Goal: Find contact information: Find contact information

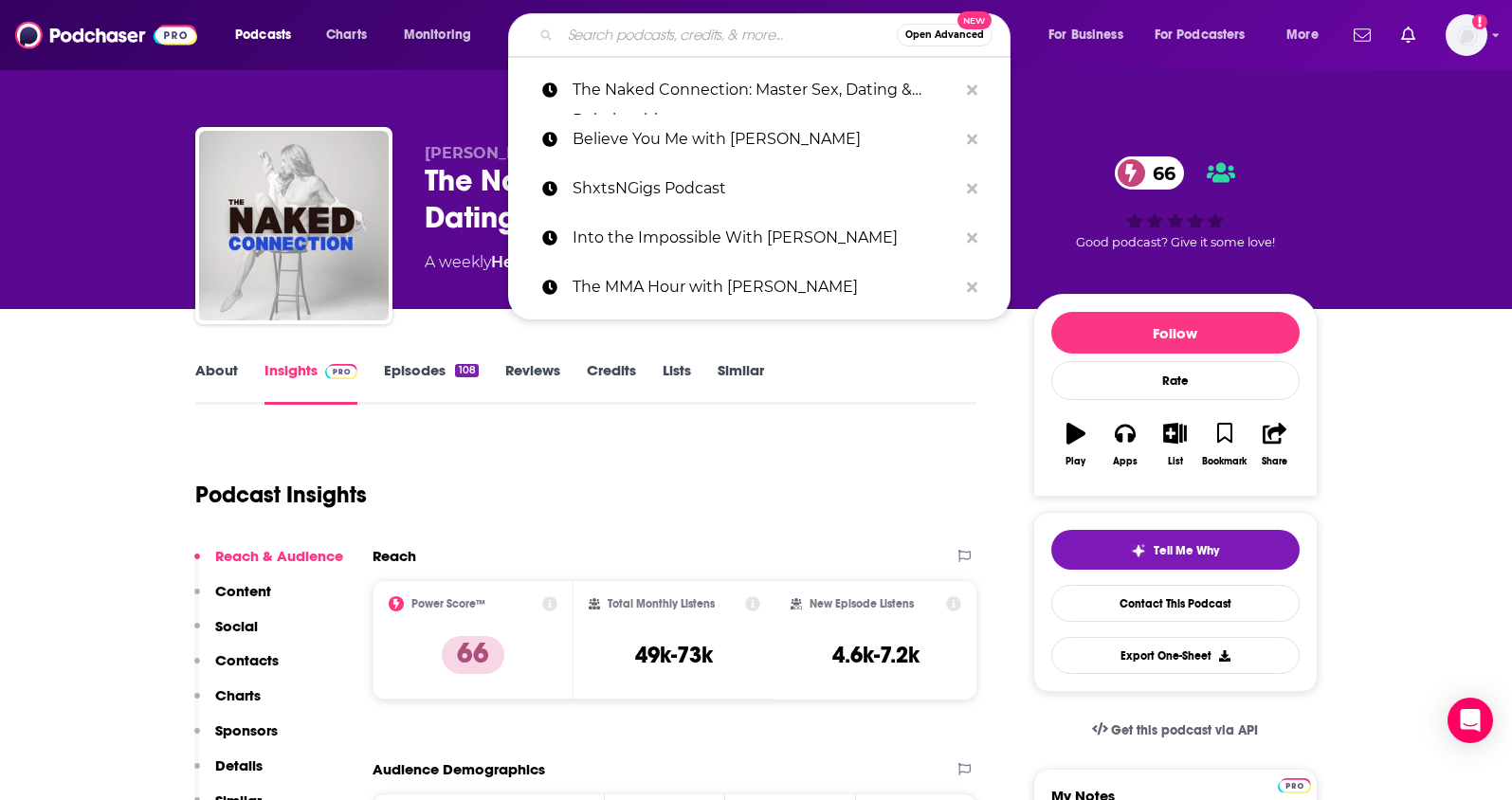
type input "Pawn After Dark"
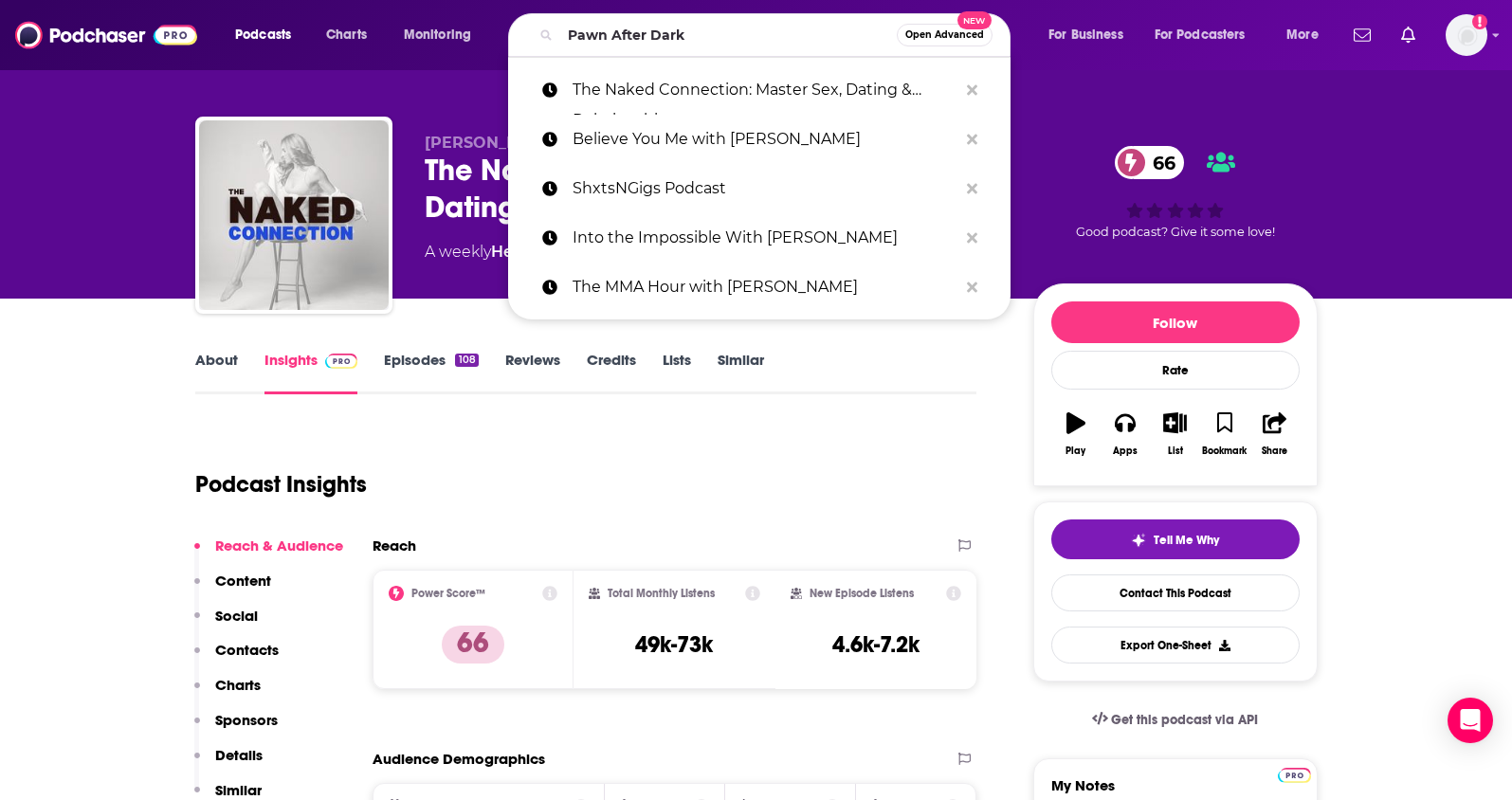
scroll to position [11, 0]
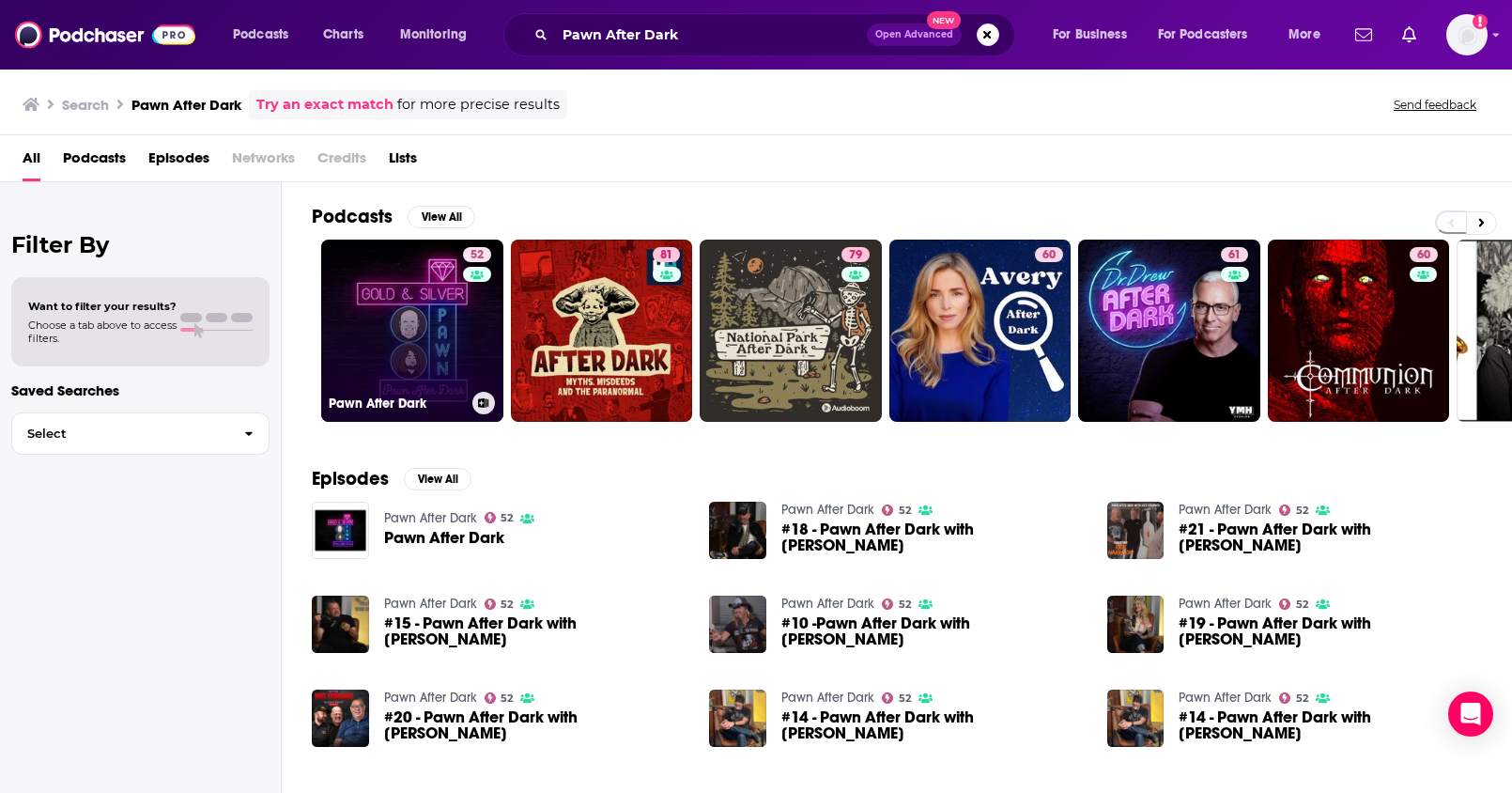
click at [392, 314] on link "52 Pawn After Dark" at bounding box center [412, 330] width 182 height 182
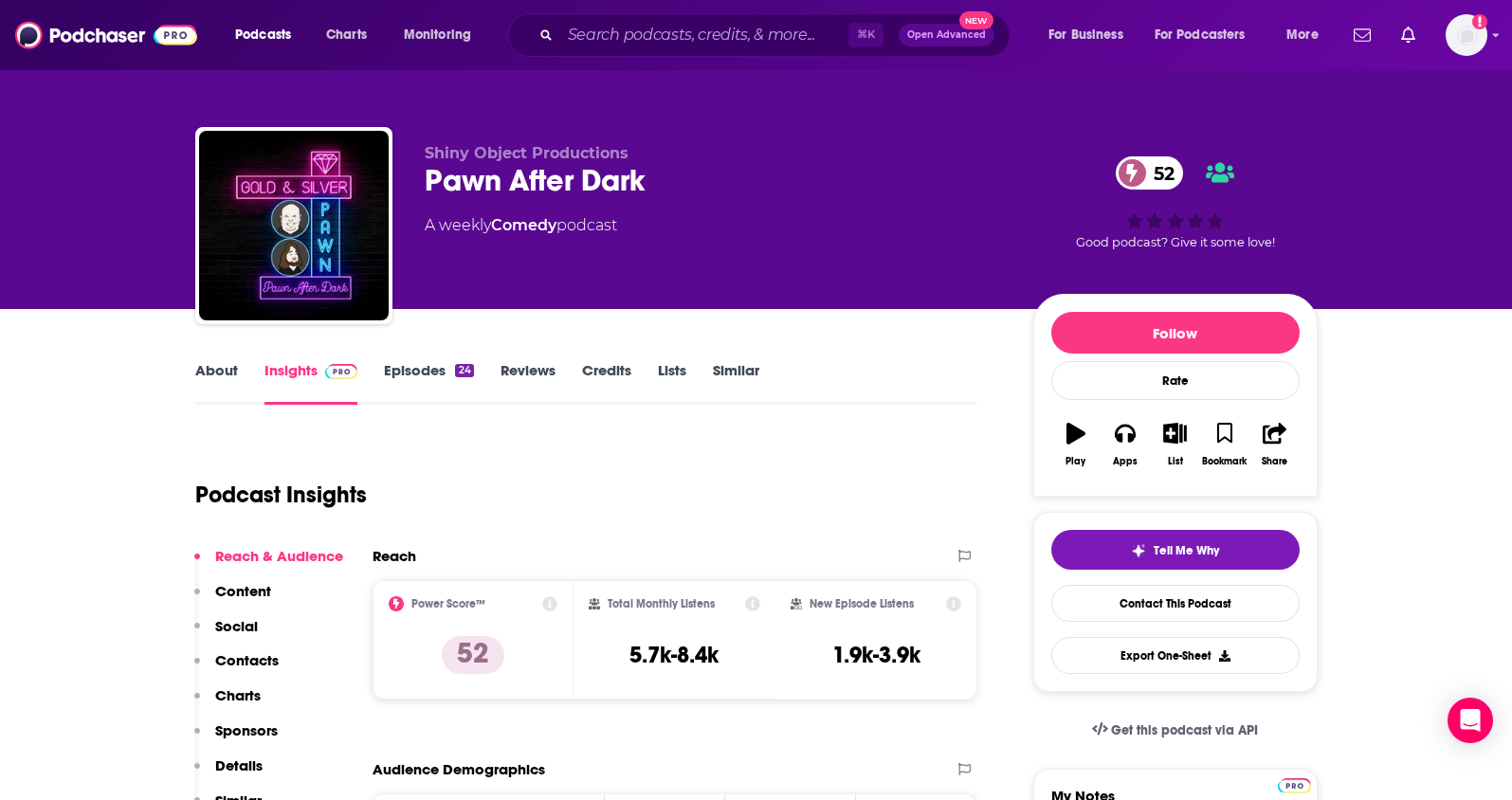
click at [204, 368] on link "About" at bounding box center [216, 382] width 42 height 43
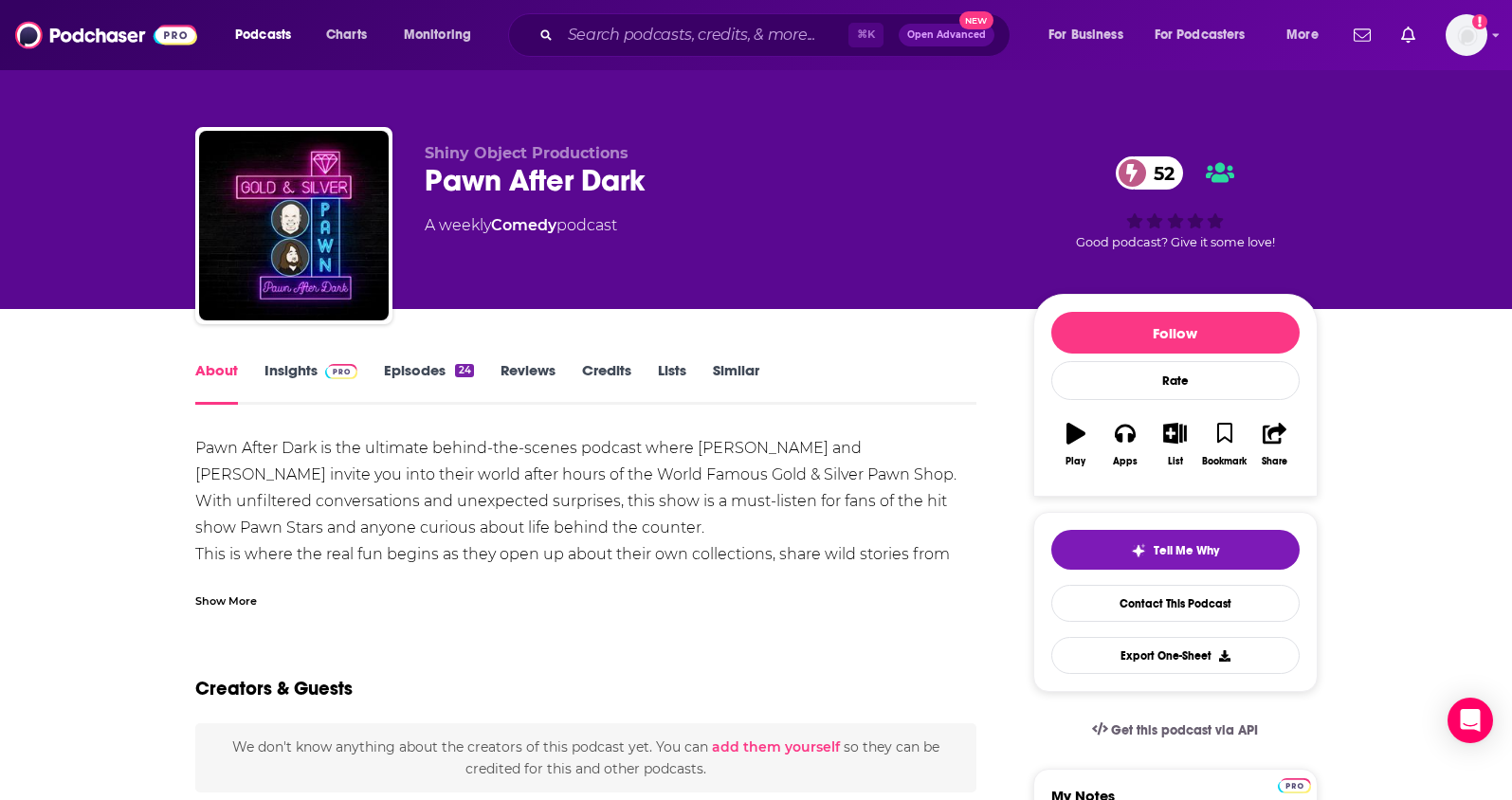
click at [276, 365] on link "Insights" at bounding box center [312, 382] width 94 height 43
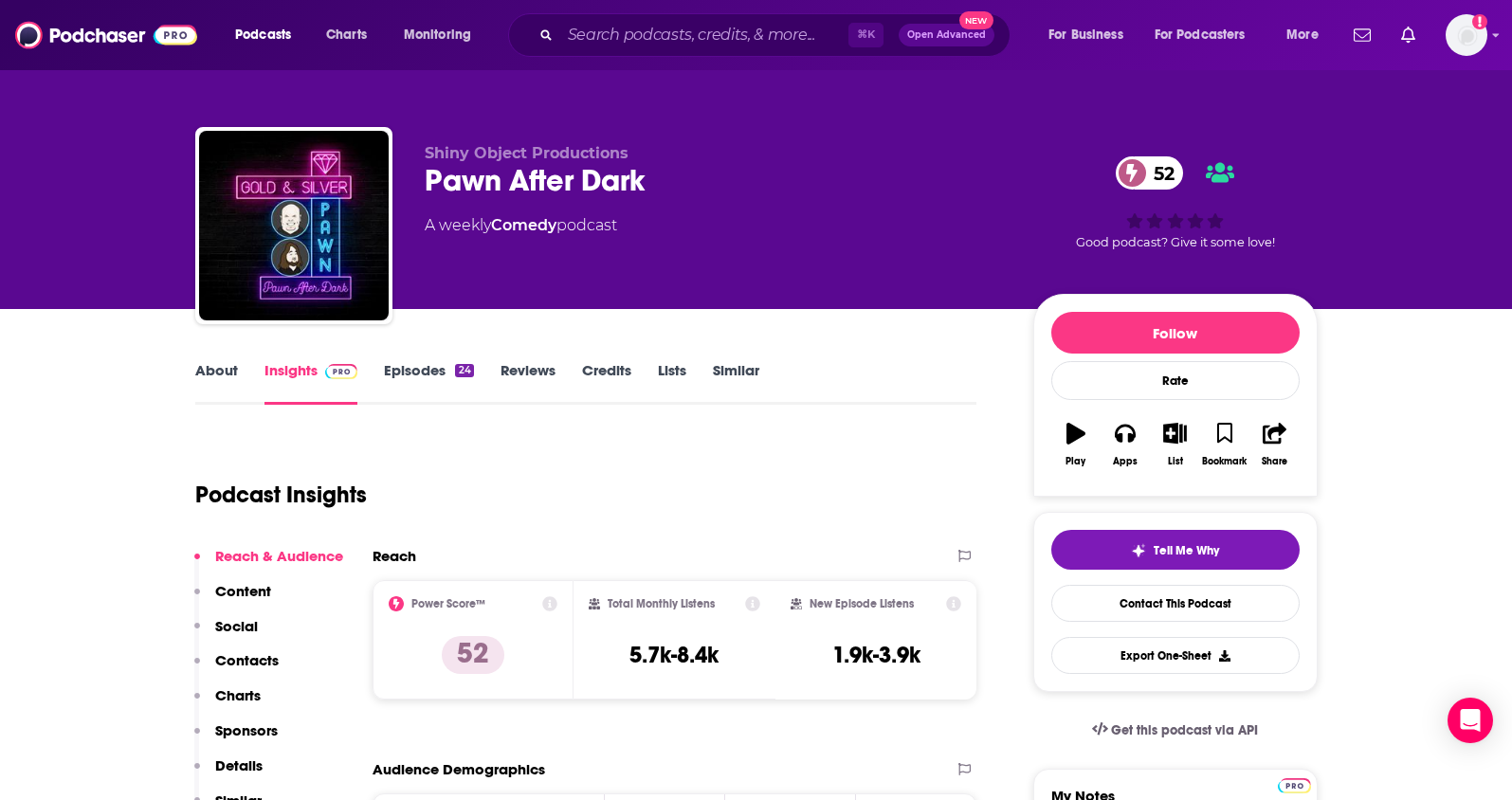
click at [239, 652] on p "Contacts" at bounding box center [247, 660] width 63 height 18
drag, startPoint x: 575, startPoint y: 188, endPoint x: 424, endPoint y: 189, distance: 151.0
click at [424, 189] on div "Pawn After Dark 52" at bounding box center [713, 181] width 578 height 37
copy h2 "Pawn After Dark"
